Goal: Transaction & Acquisition: Subscribe to service/newsletter

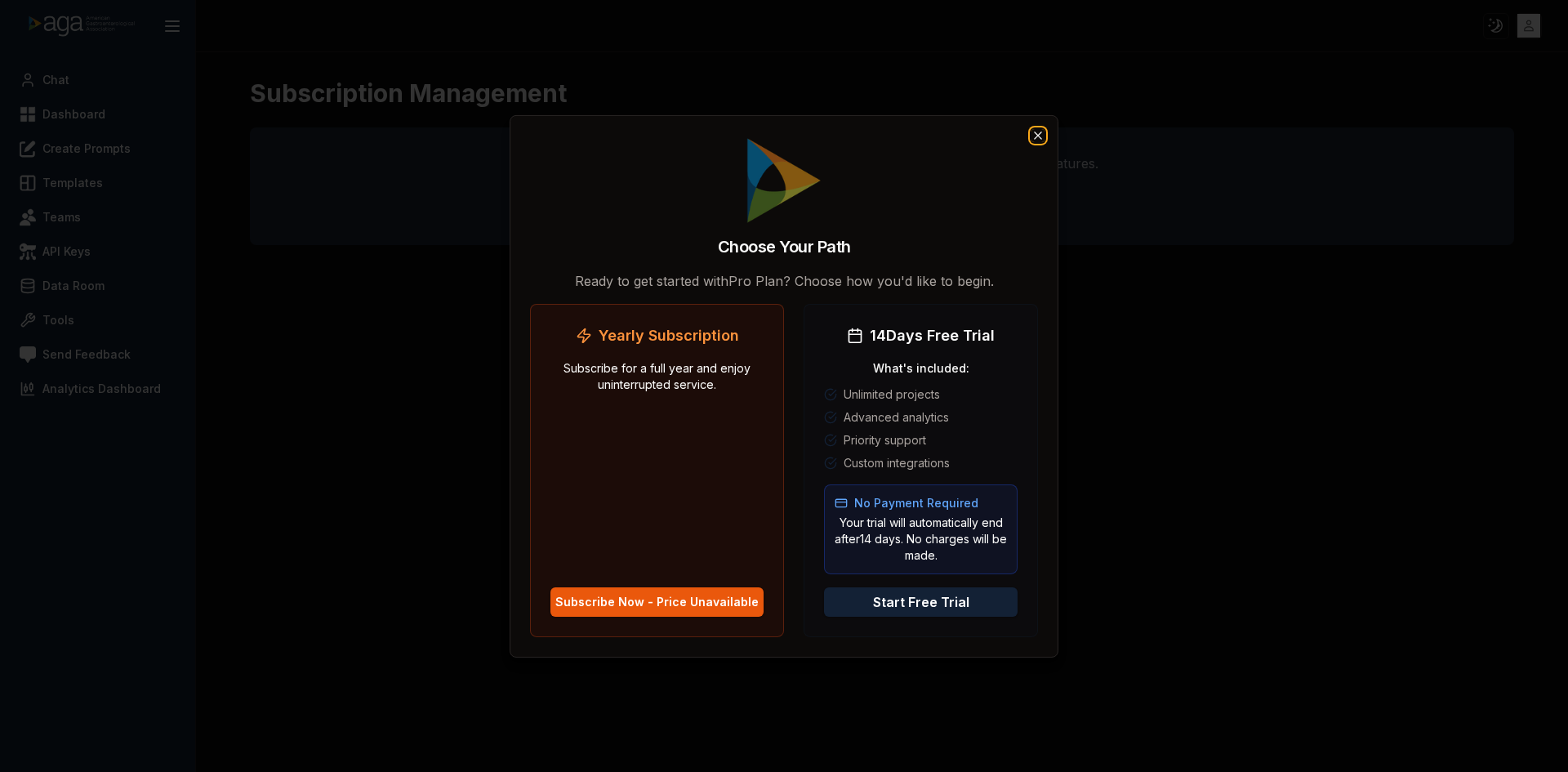
click at [1034, 132] on icon "button" at bounding box center [1039, 135] width 13 height 13
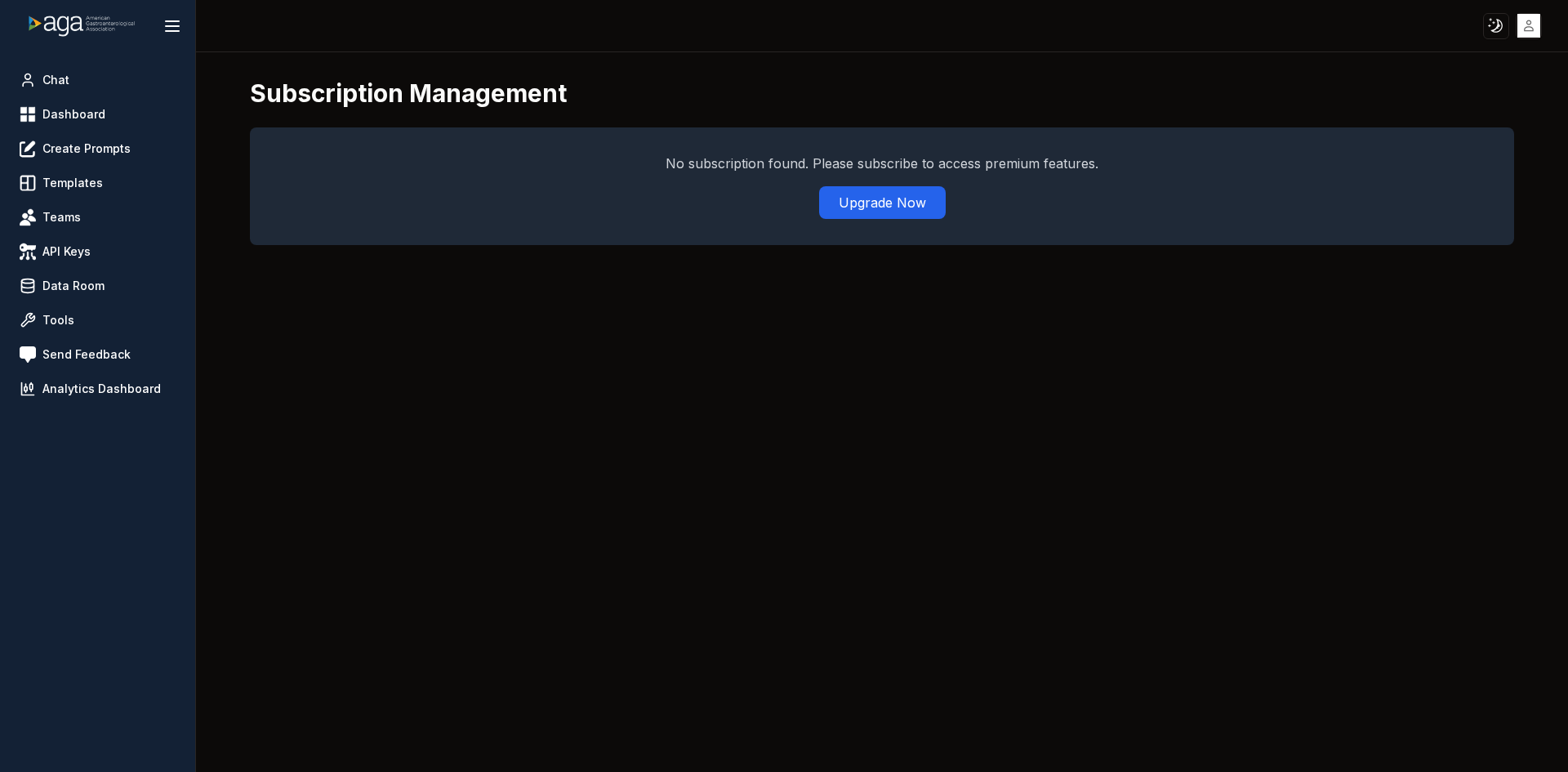
click at [455, 385] on div "Subscription Management No subscription found. Please subscribe to access premi…" at bounding box center [881, 412] width 1372 height 719
click at [858, 203] on button "Upgrade Now" at bounding box center [882, 202] width 127 height 33
click at [861, 189] on button "Upgrade Now" at bounding box center [882, 202] width 127 height 33
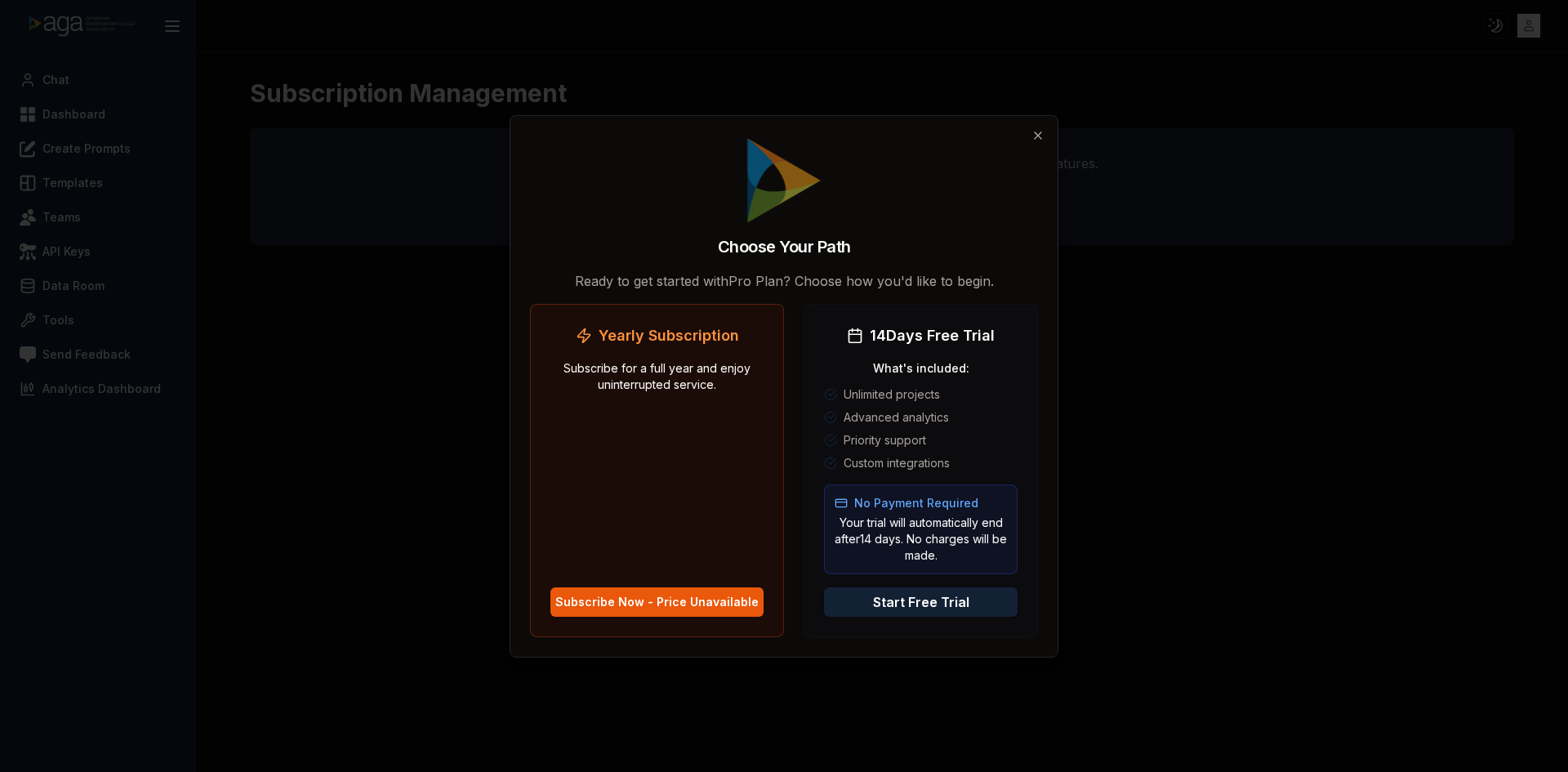
click at [1210, 433] on div at bounding box center [784, 386] width 1568 height 772
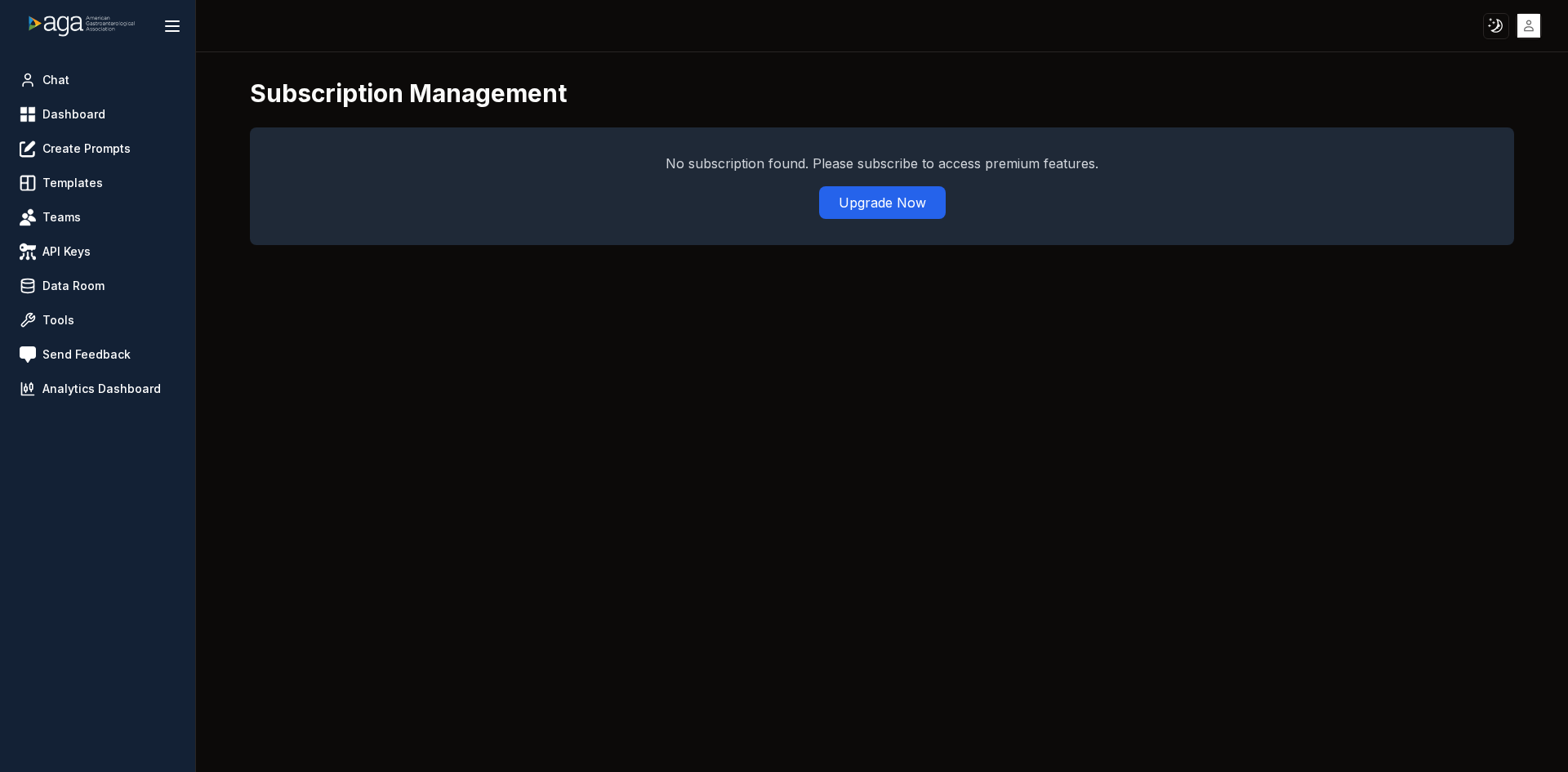
click at [1339, 413] on div "Subscription Management No subscription found. Please subscribe to access premi…" at bounding box center [881, 412] width 1372 height 719
click at [1365, 362] on div "Subscription Management No subscription found. Please subscribe to access premi…" at bounding box center [881, 412] width 1372 height 719
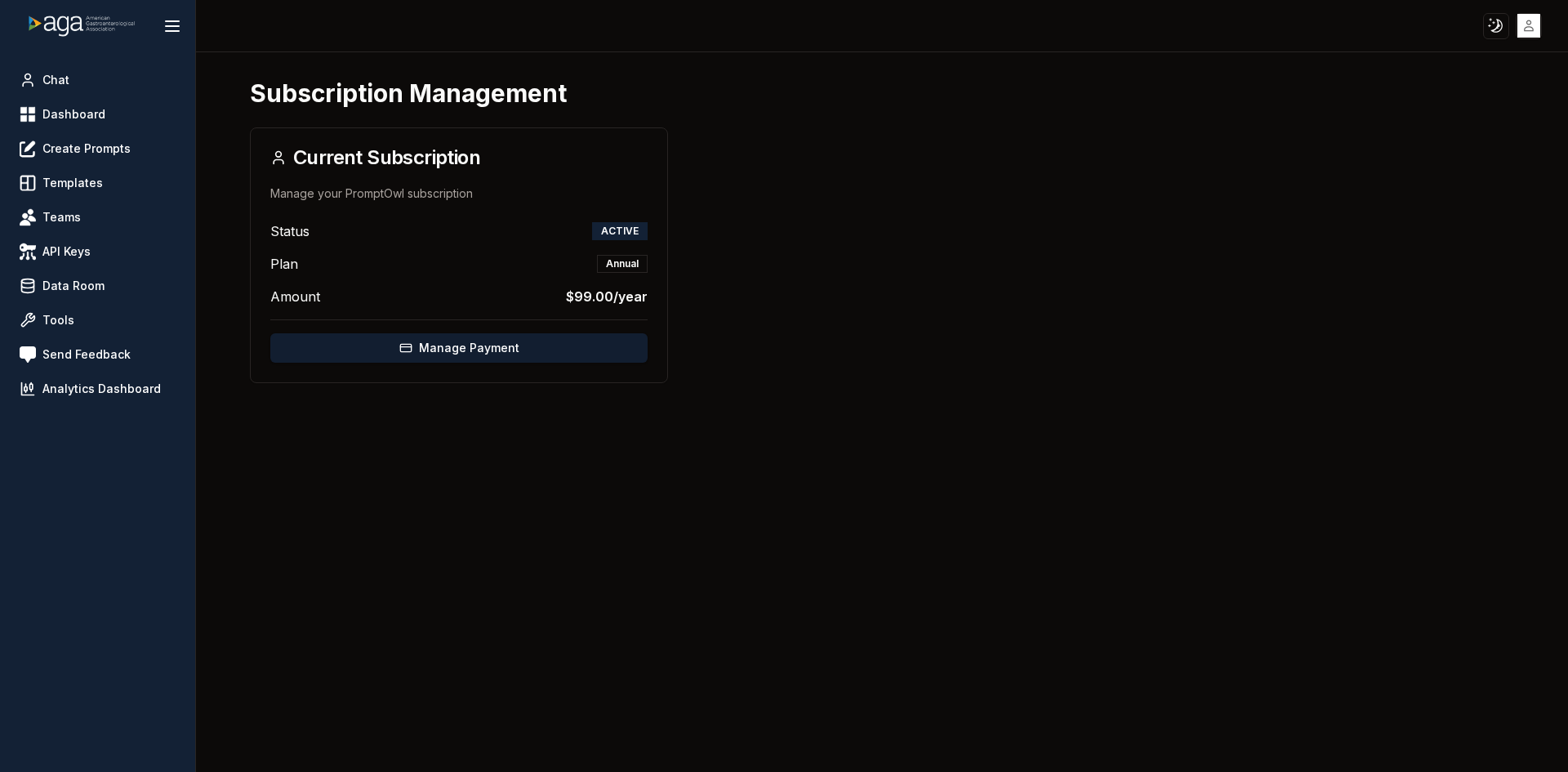
click at [455, 353] on button "Manage Payment" at bounding box center [459, 348] width 377 height 29
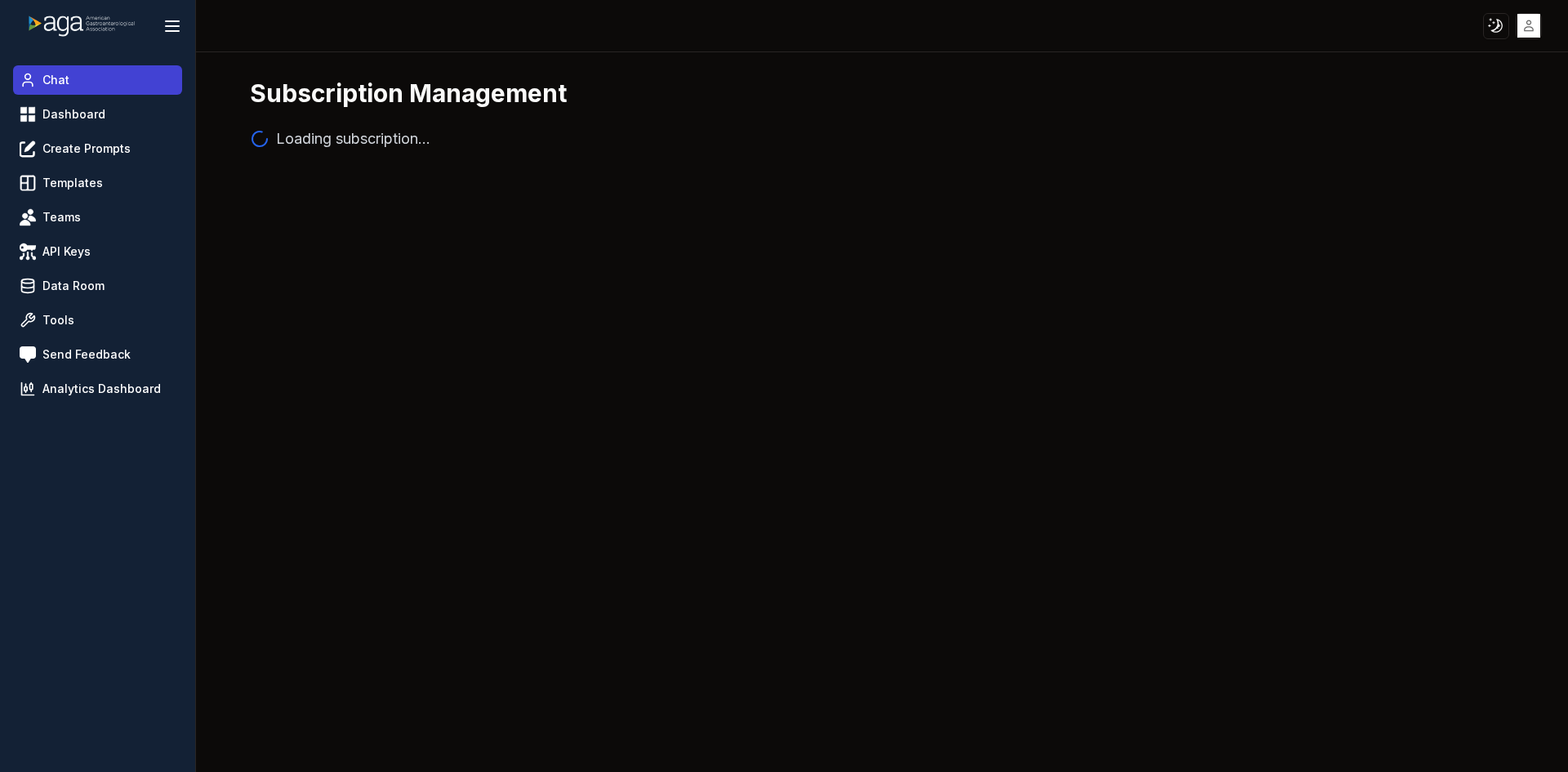
click at [73, 91] on link "Chat" at bounding box center [97, 80] width 169 height 29
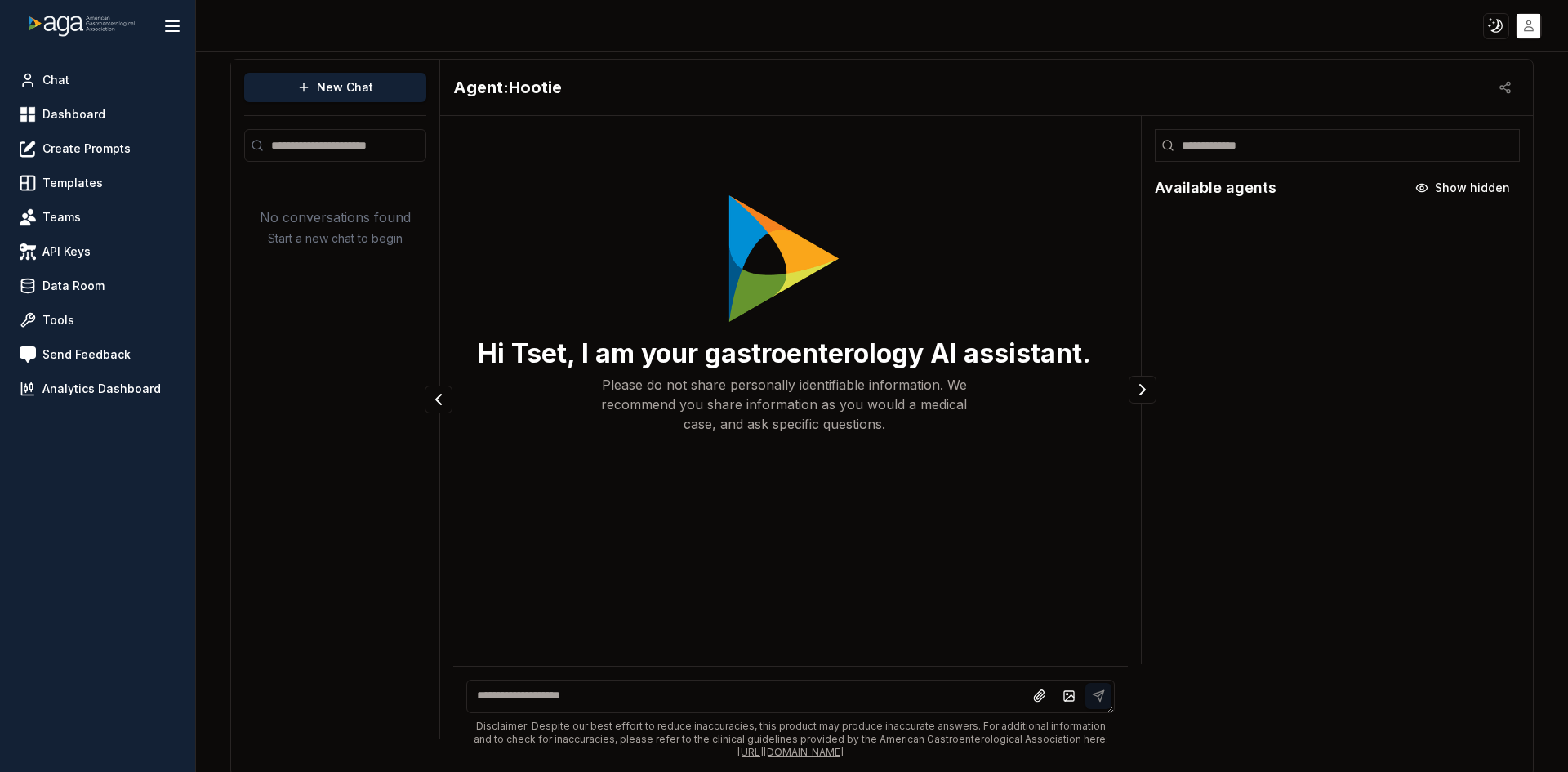
click at [1539, 32] on html "Toggle theme Toggle user menu Chat Dashboard Create Prompts Templates Teams API…" at bounding box center [784, 386] width 1568 height 772
click at [1418, 162] on span "Sign out" at bounding box center [1403, 170] width 44 height 16
